Goal: Navigation & Orientation: Find specific page/section

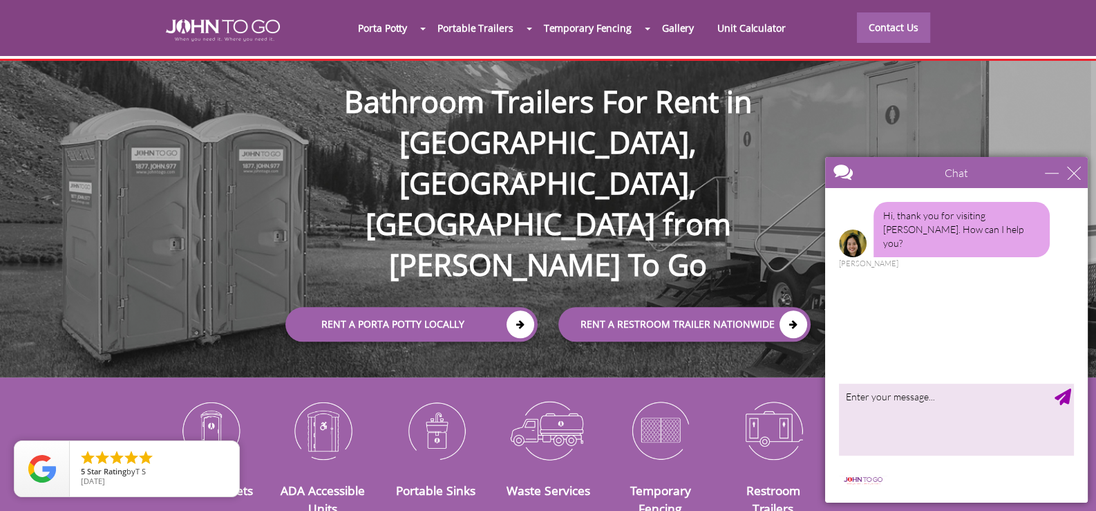
scroll to position [138, 0]
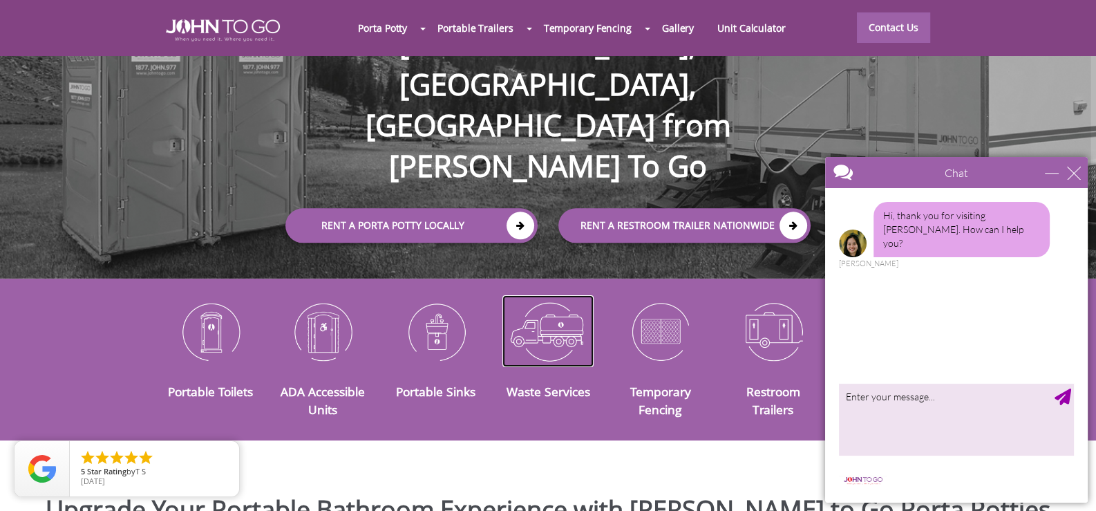
click at [550, 324] on img at bounding box center [549, 331] width 92 height 72
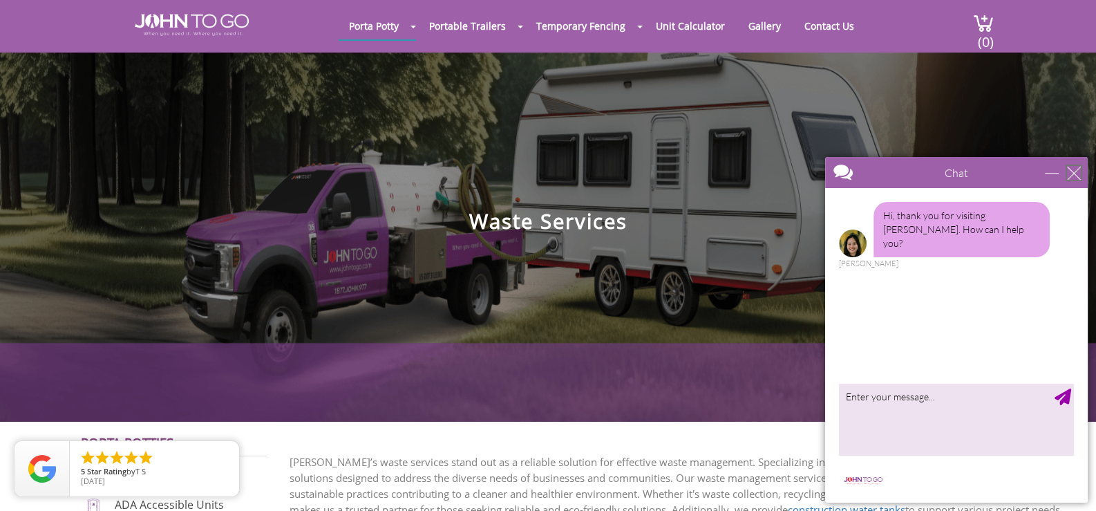
click at [1074, 171] on div "close" at bounding box center [1074, 173] width 14 height 14
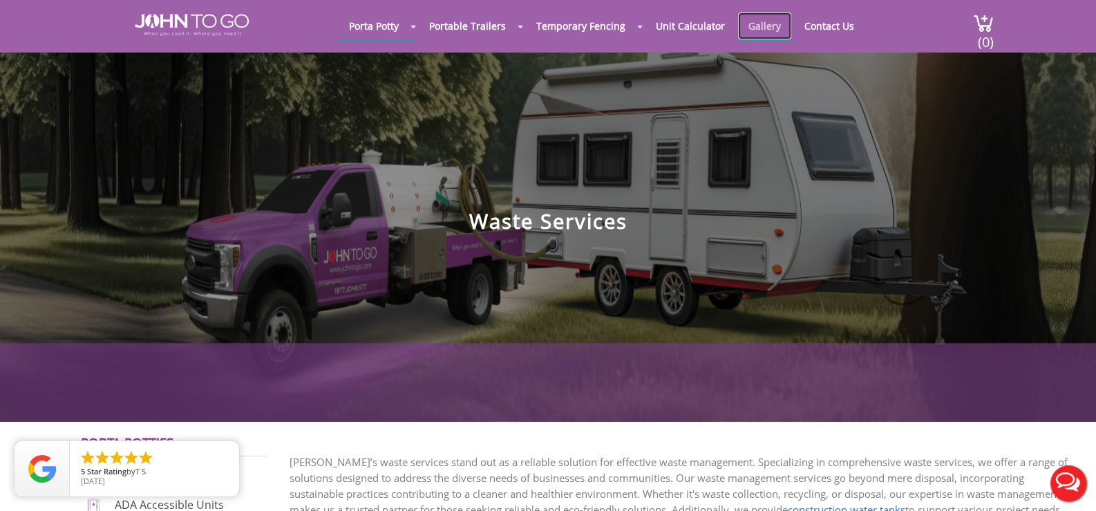
click at [767, 30] on link "Gallery" at bounding box center [764, 25] width 53 height 27
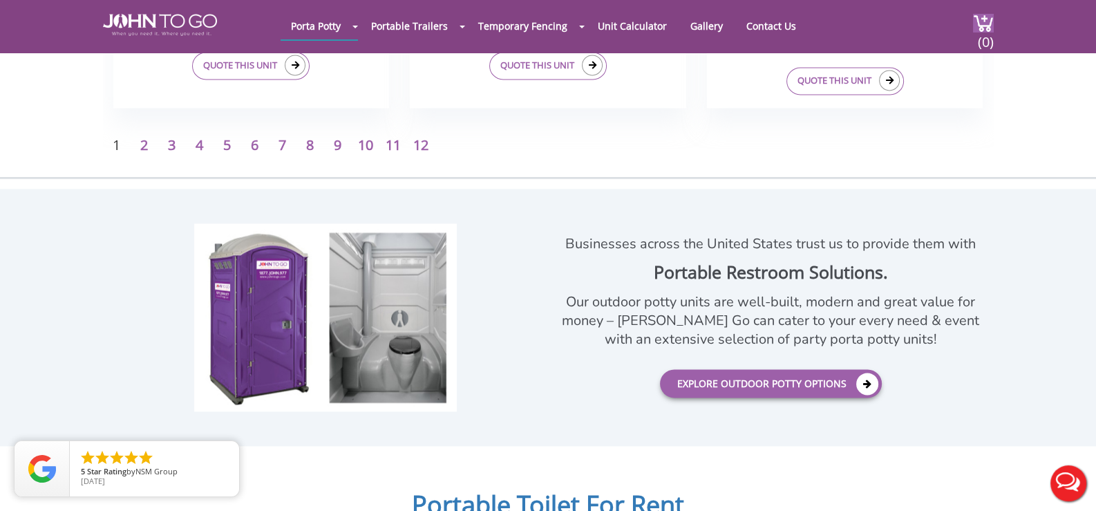
scroll to position [2488, 0]
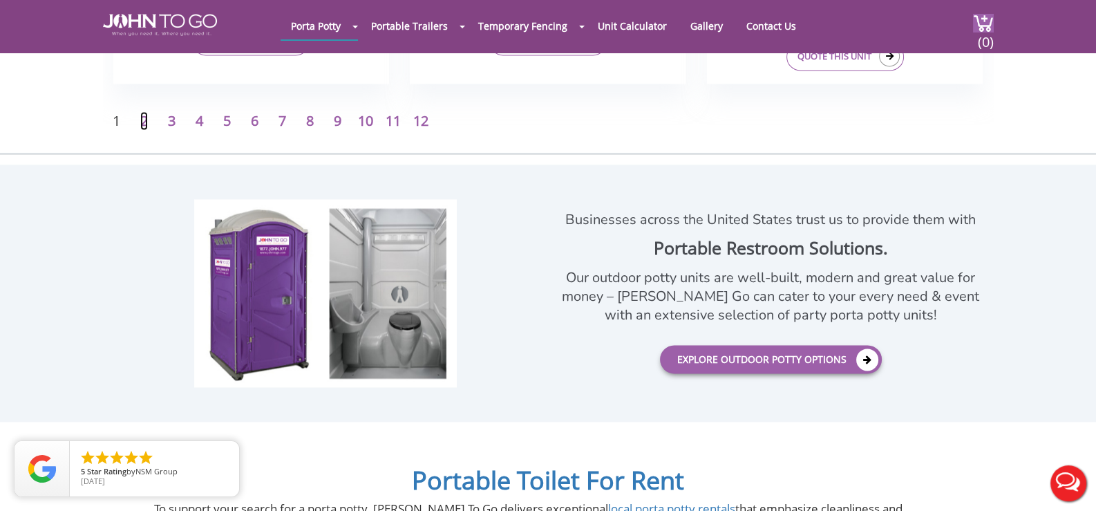
click at [142, 123] on link "2" at bounding box center [144, 120] width 8 height 19
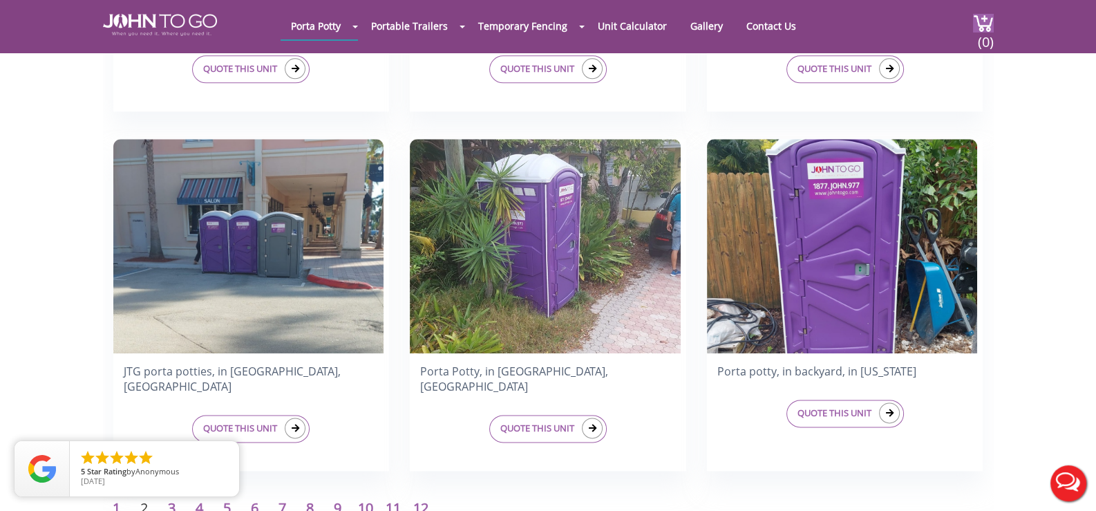
scroll to position [2074, 0]
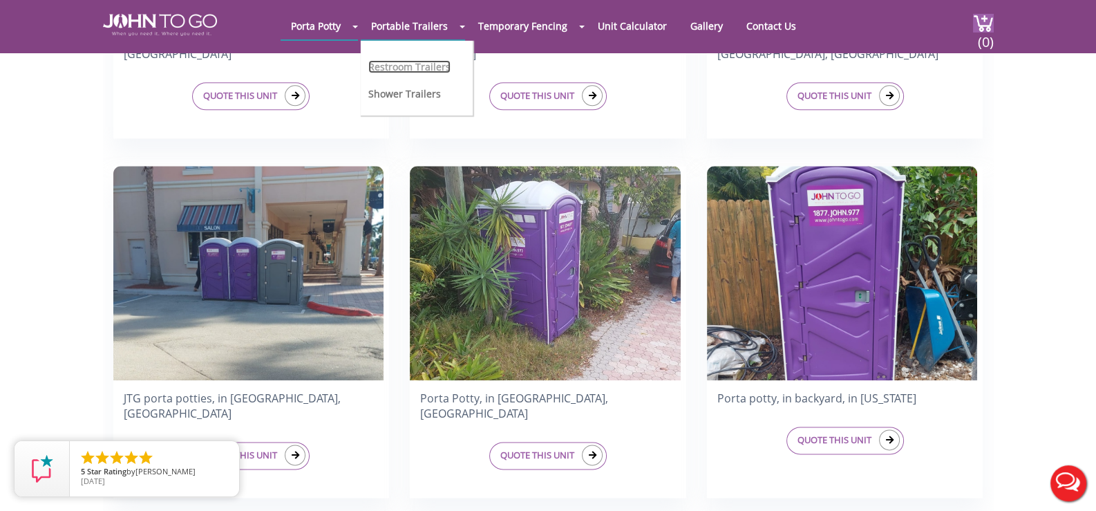
click at [422, 66] on link "Restroom Trailers" at bounding box center [409, 66] width 82 height 13
